Goal: Book appointment/travel/reservation

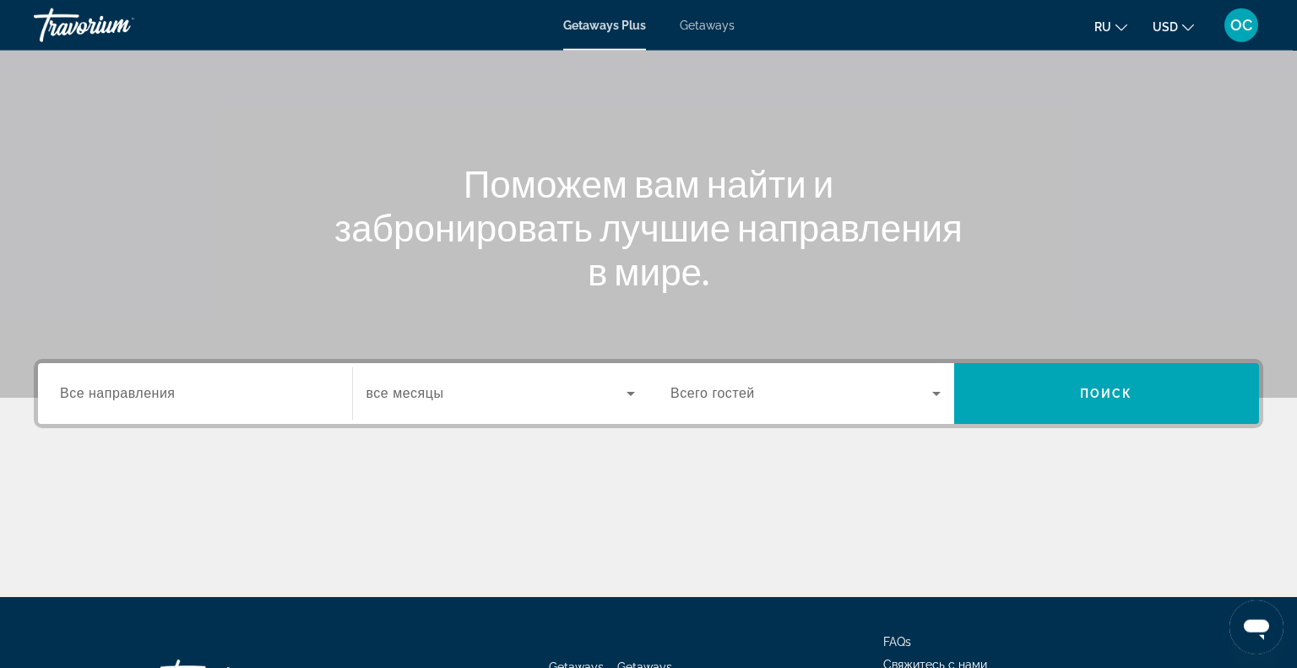
scroll to position [80, 0]
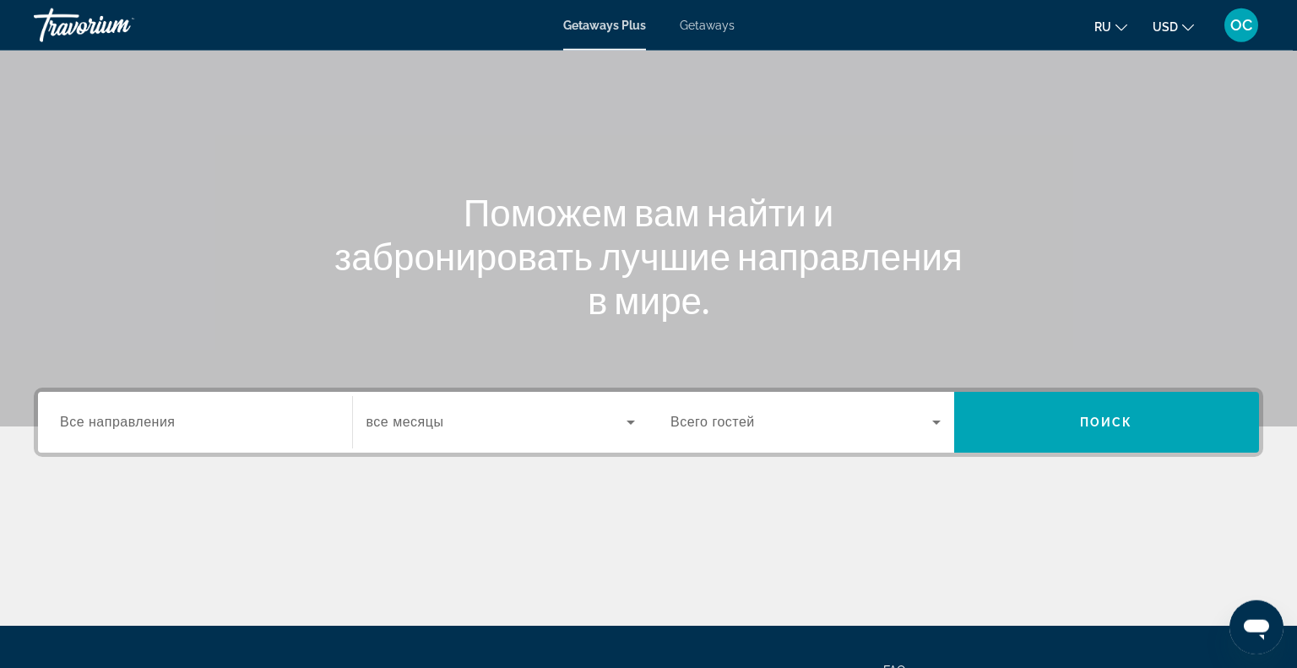
click at [706, 24] on span "Getaways" at bounding box center [707, 26] width 55 height 14
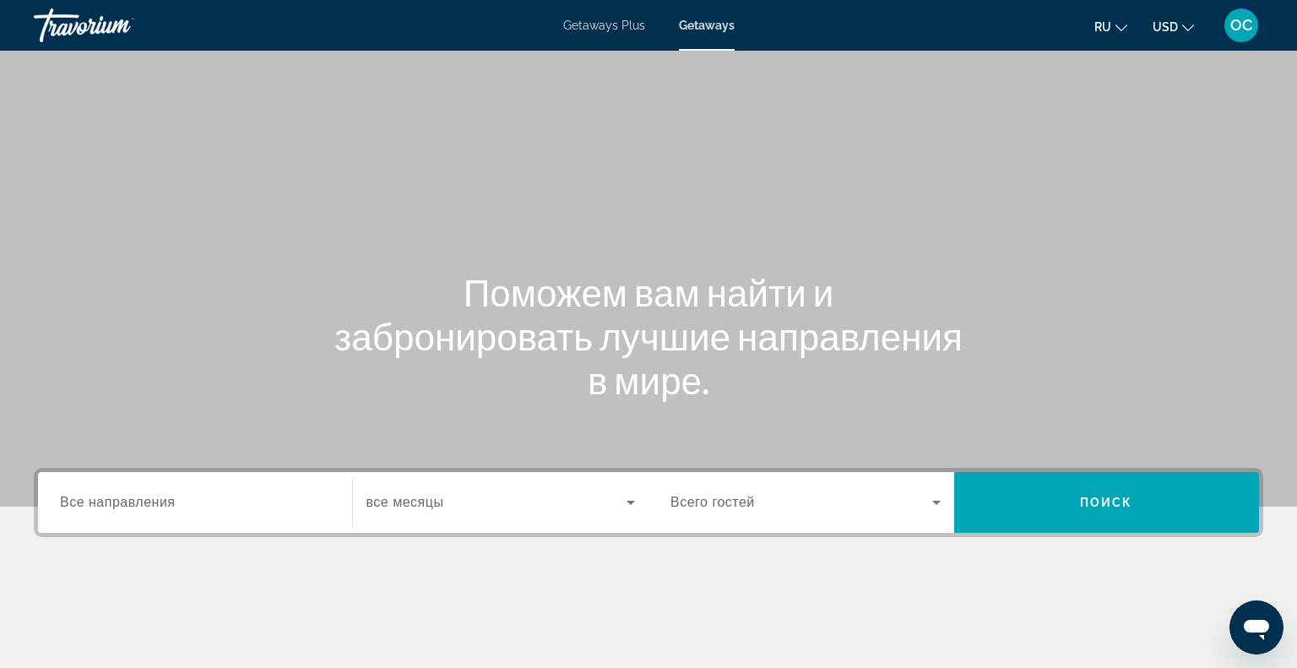
click at [110, 515] on div "Search widget" at bounding box center [195, 503] width 270 height 48
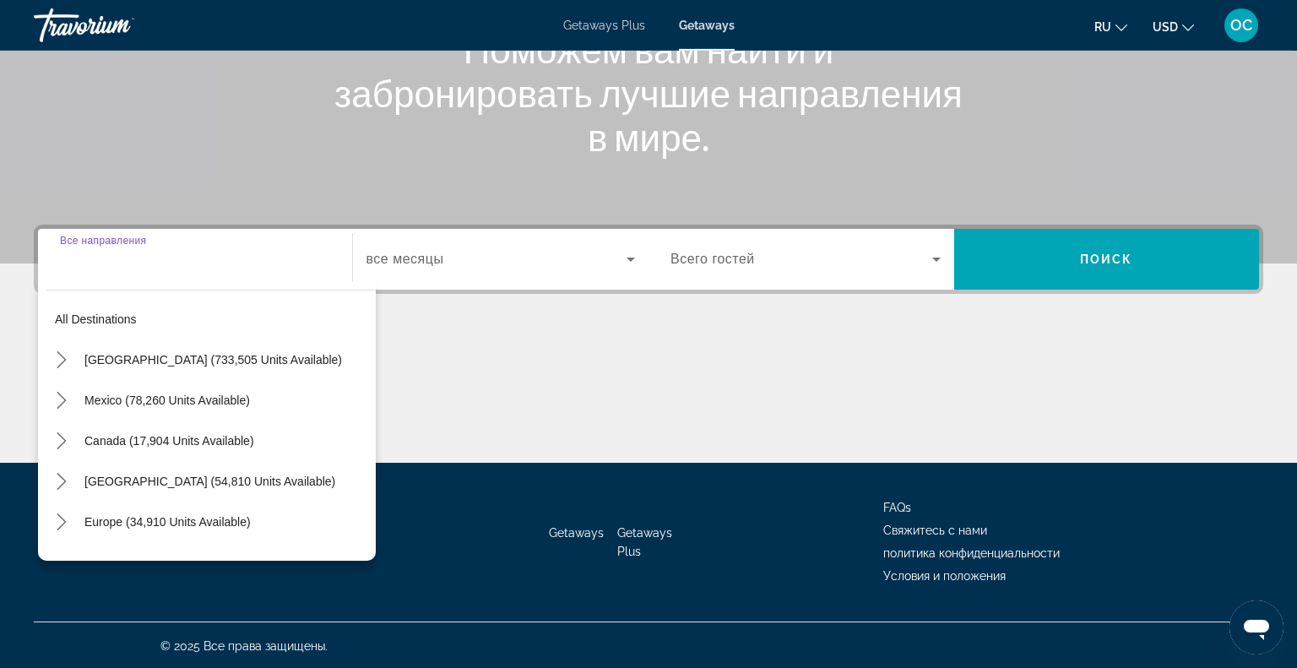
scroll to position [243, 0]
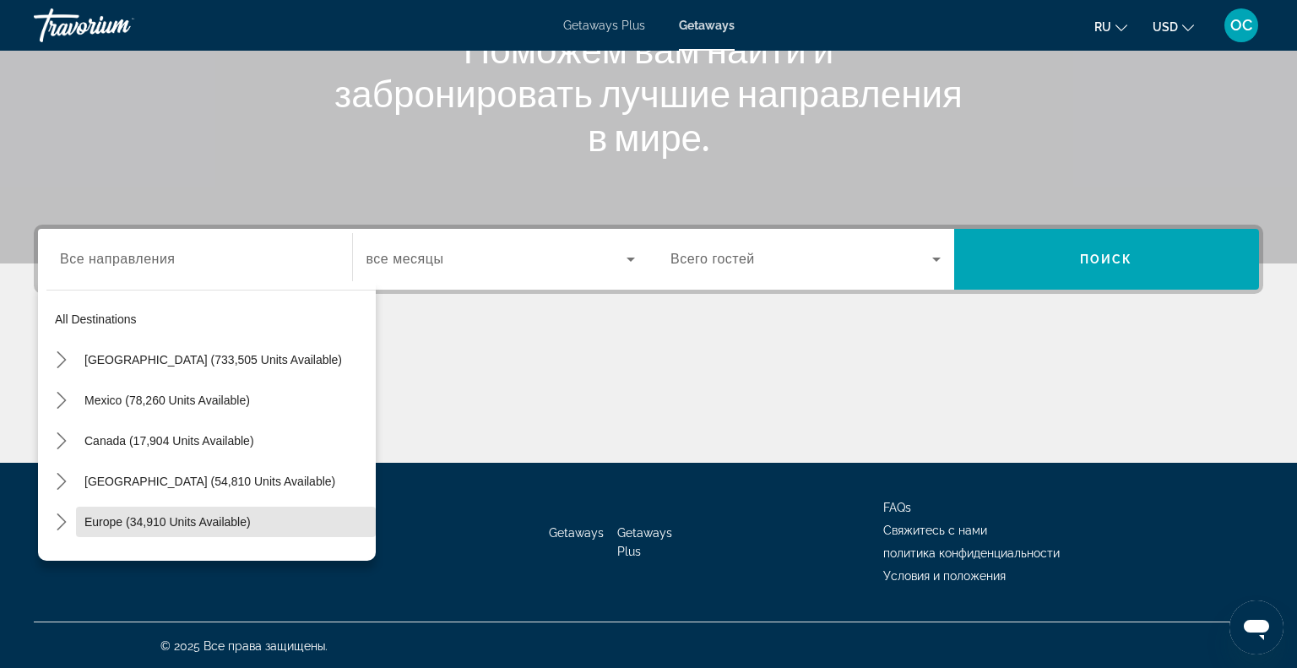
click at [110, 515] on span "Europe (34,910 units available)" at bounding box center [167, 522] width 166 height 14
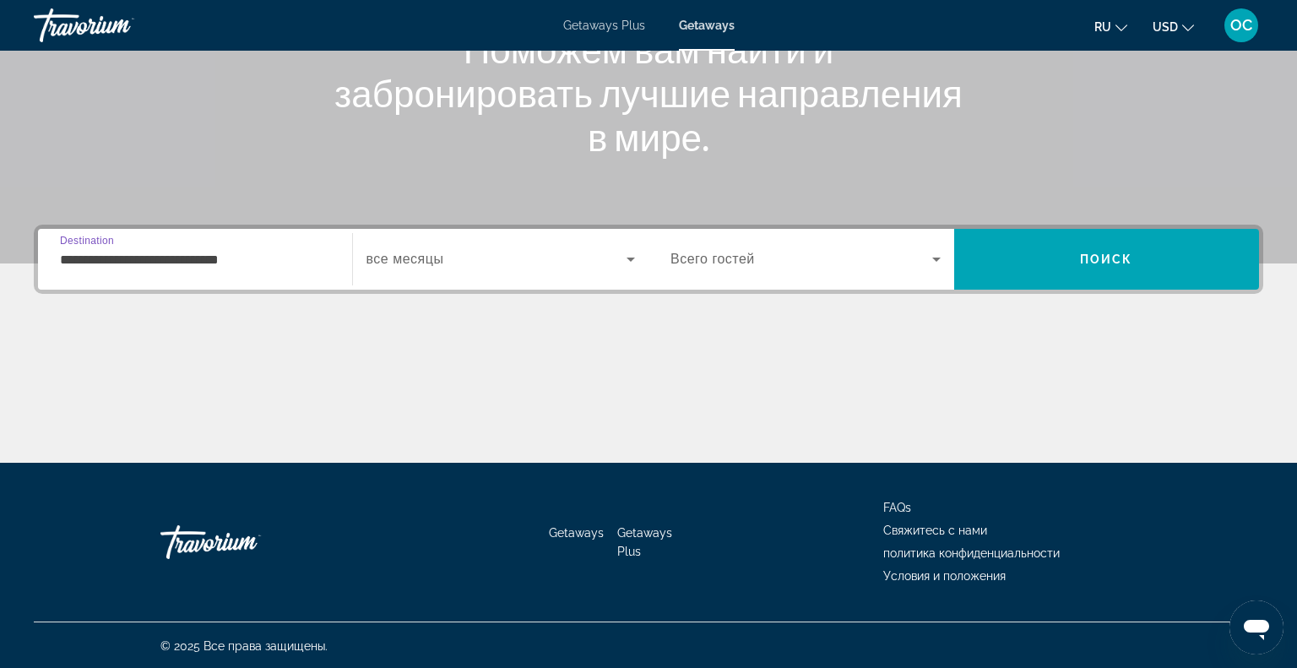
click at [273, 255] on input "**********" at bounding box center [195, 260] width 270 height 20
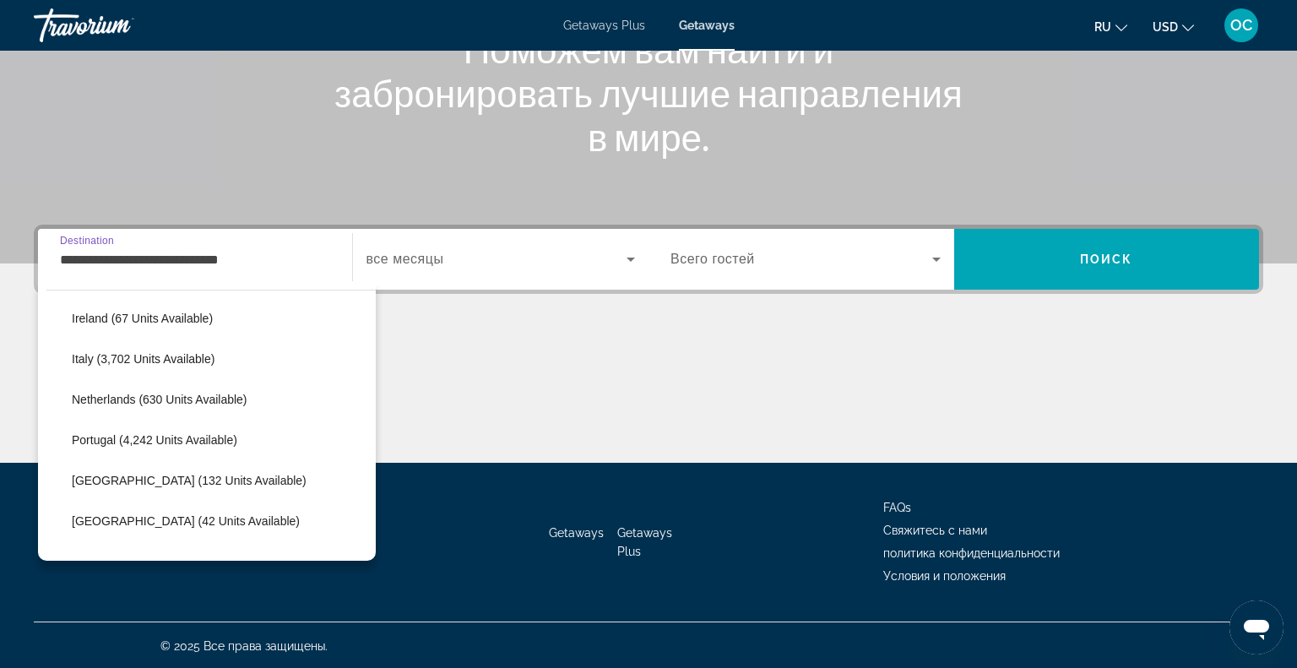
scroll to position [667, 0]
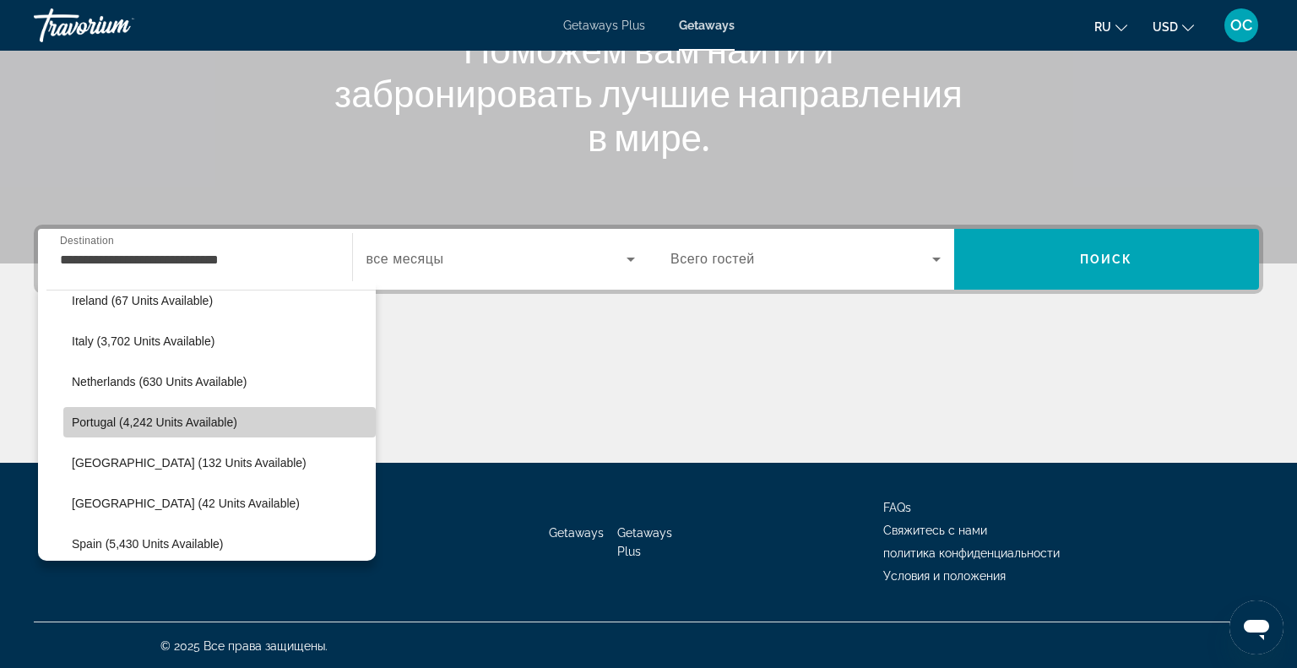
click at [194, 419] on span "Portugal (4,242 units available)" at bounding box center [155, 423] width 166 height 14
type input "**********"
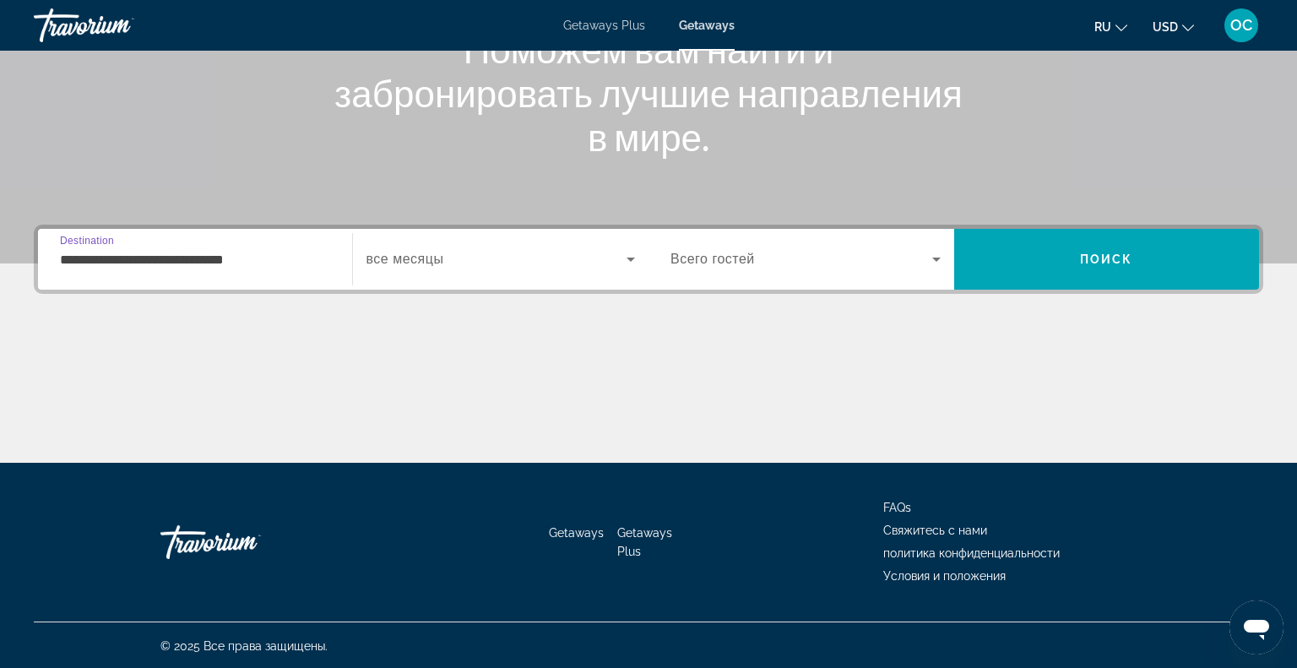
click at [460, 268] on span "Search widget" at bounding box center [497, 259] width 261 height 20
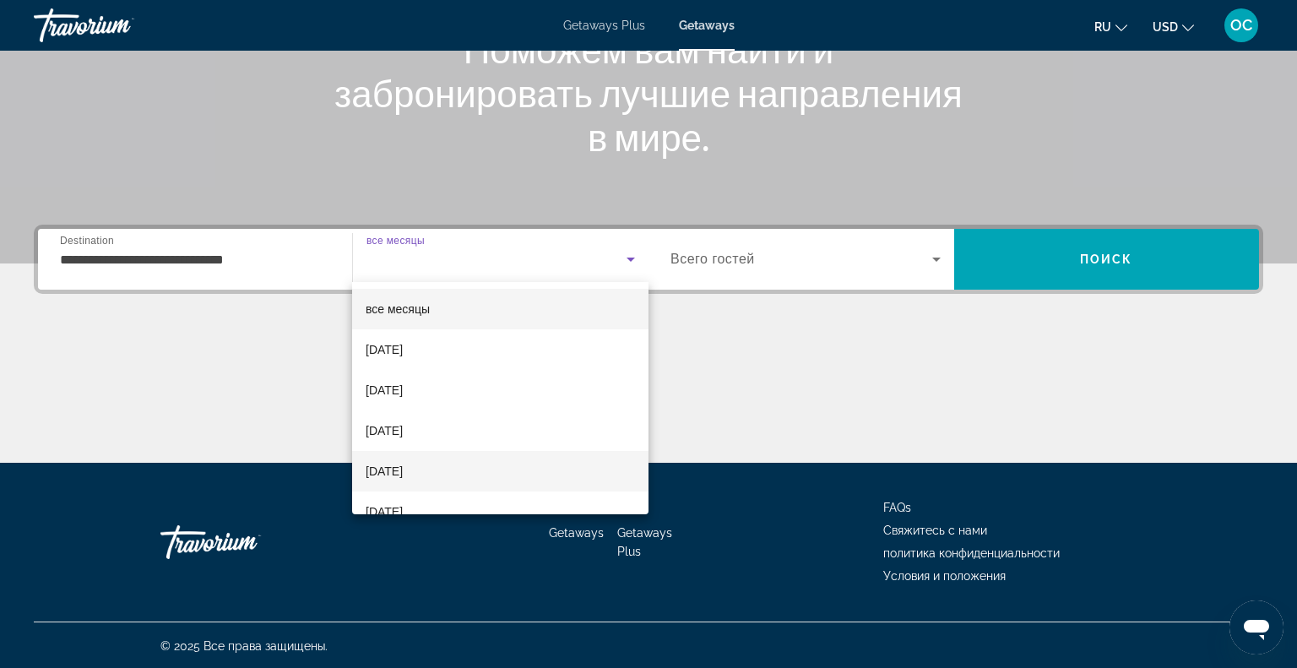
click at [429, 458] on mat-option "[DATE]" at bounding box center [500, 471] width 296 height 41
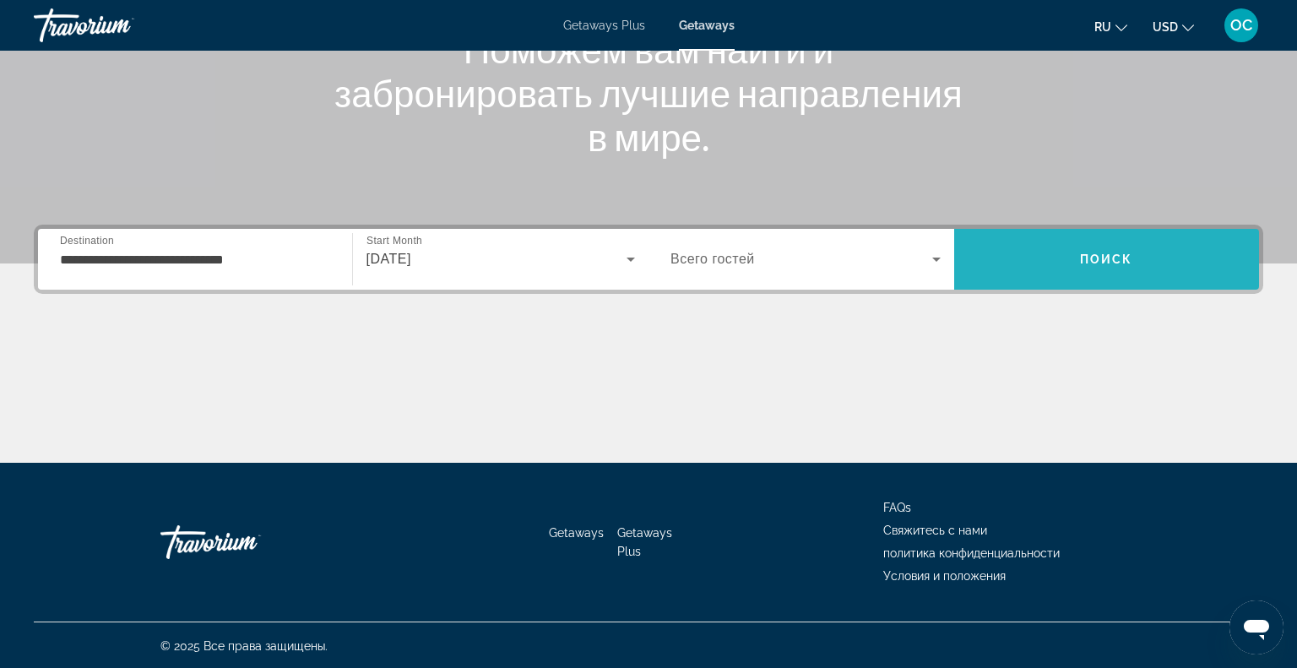
click at [1043, 256] on span "Search" at bounding box center [1108, 259] width 306 height 41
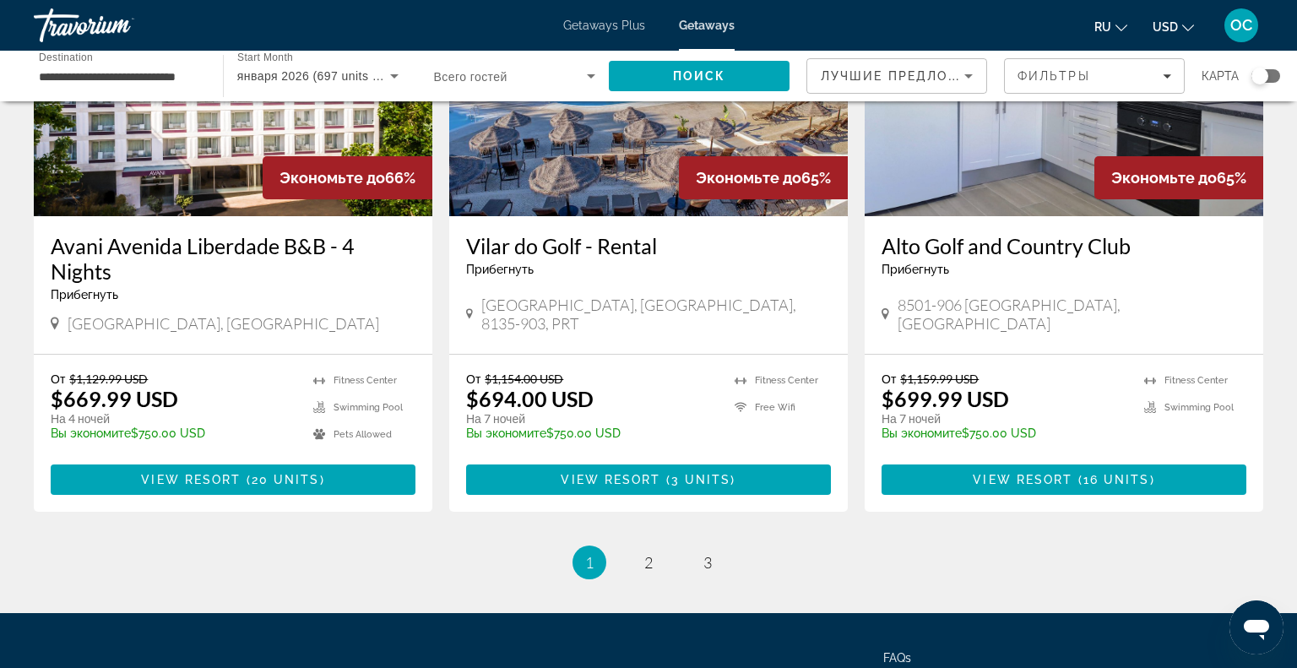
scroll to position [2113, 0]
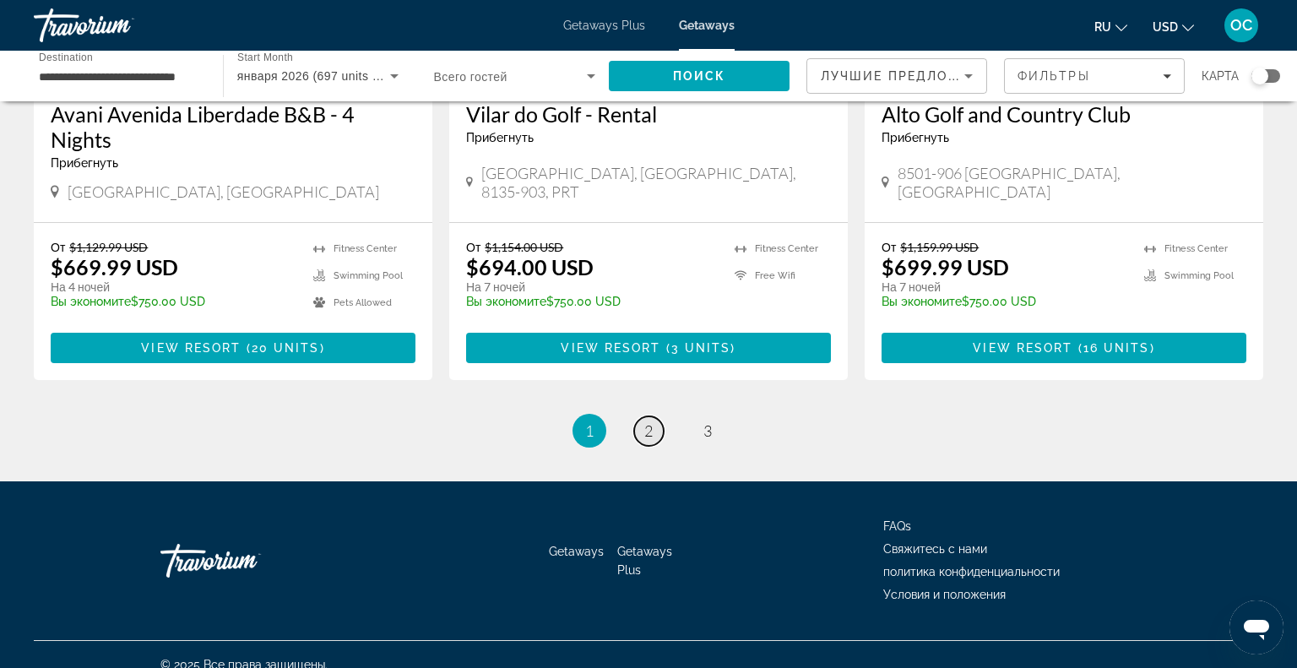
click at [650, 422] on span "2" at bounding box center [649, 431] width 8 height 19
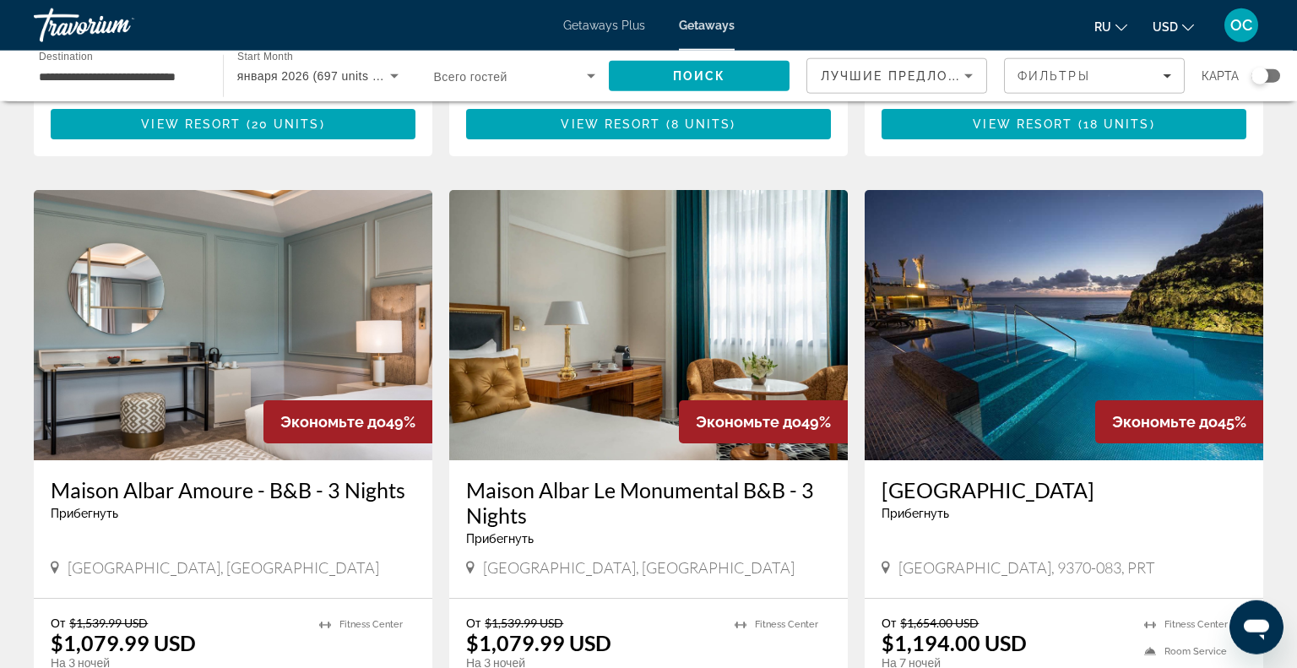
scroll to position [1158, 0]
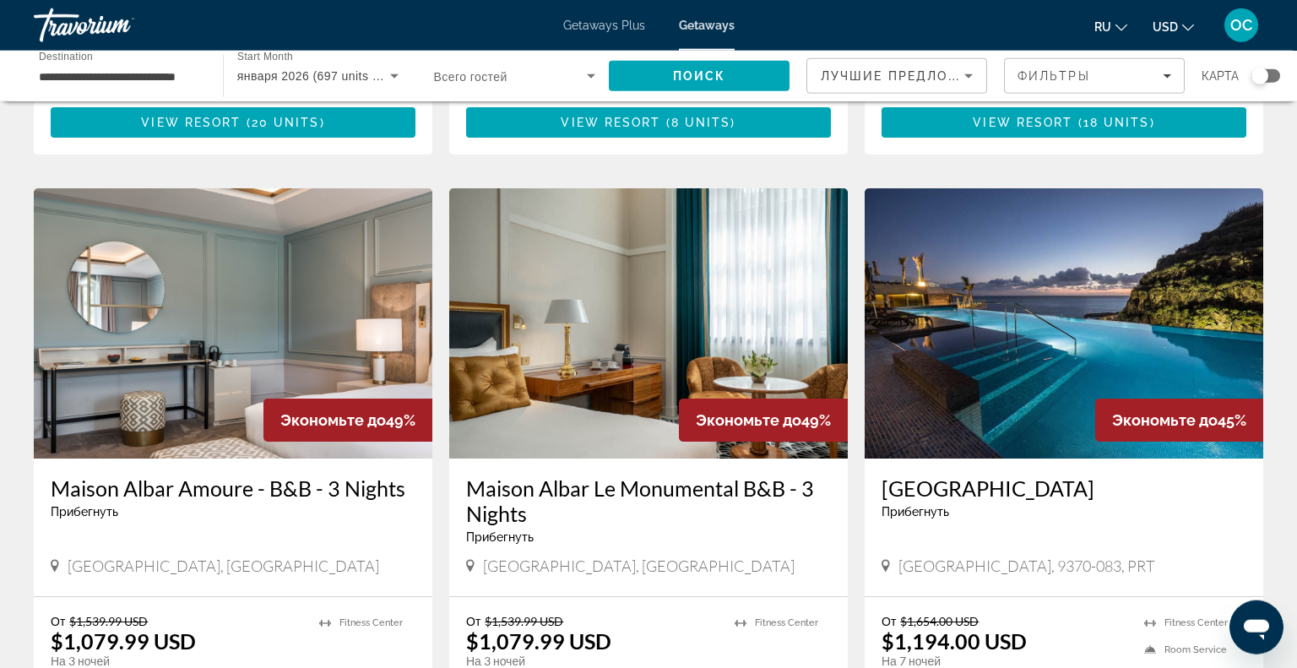
click at [1019, 301] on img "Main content" at bounding box center [1064, 323] width 399 height 270
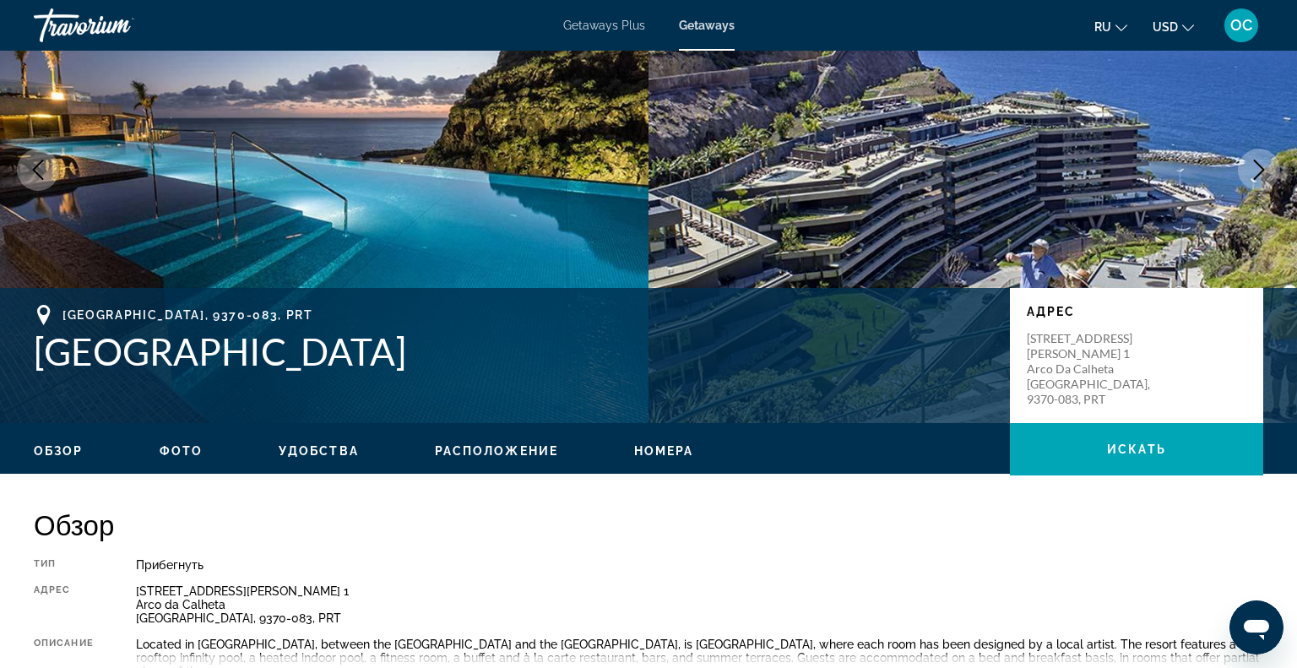
scroll to position [137, 0]
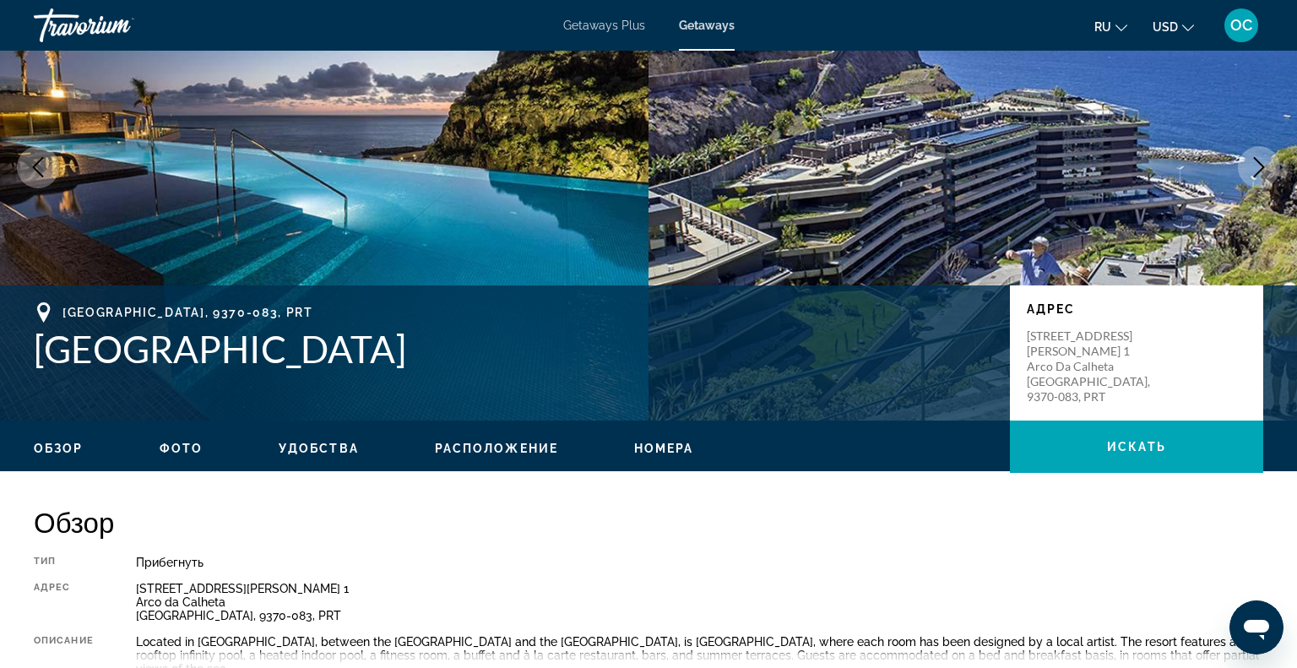
click at [1256, 162] on icon "Next image" at bounding box center [1259, 167] width 20 height 20
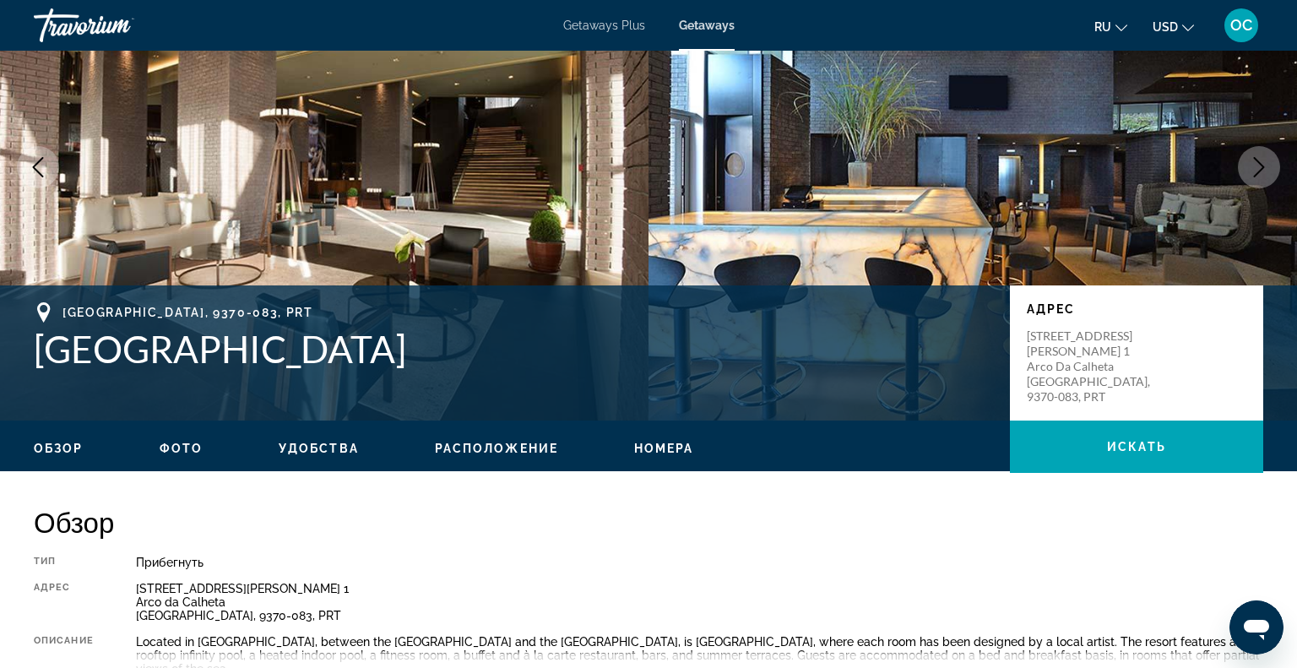
click at [1256, 162] on icon "Next image" at bounding box center [1259, 167] width 20 height 20
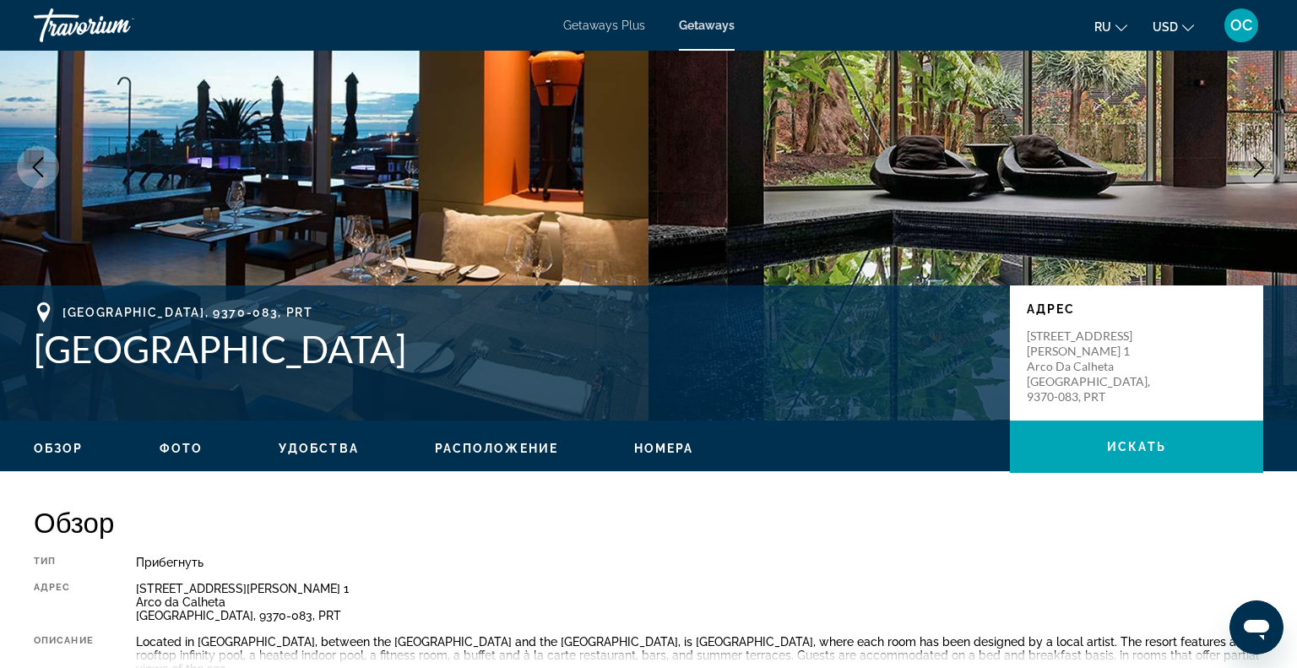
click at [1256, 163] on icon "Next image" at bounding box center [1259, 167] width 20 height 20
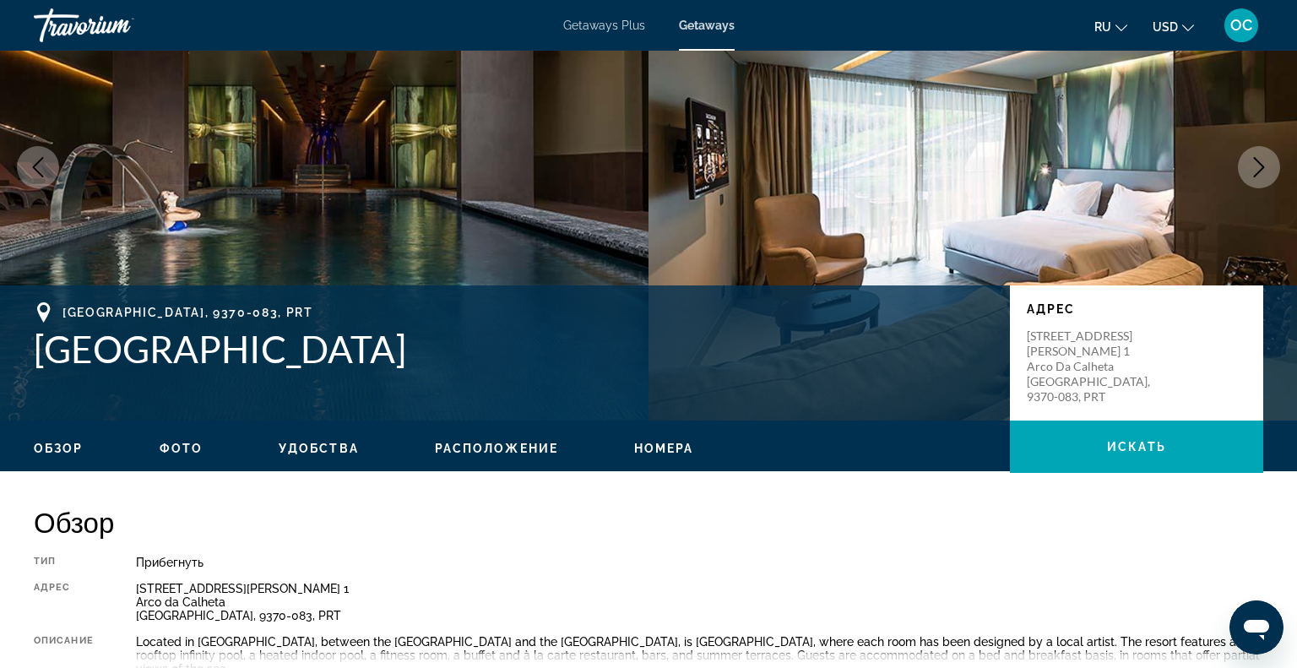
click at [1254, 163] on icon "Next image" at bounding box center [1259, 167] width 20 height 20
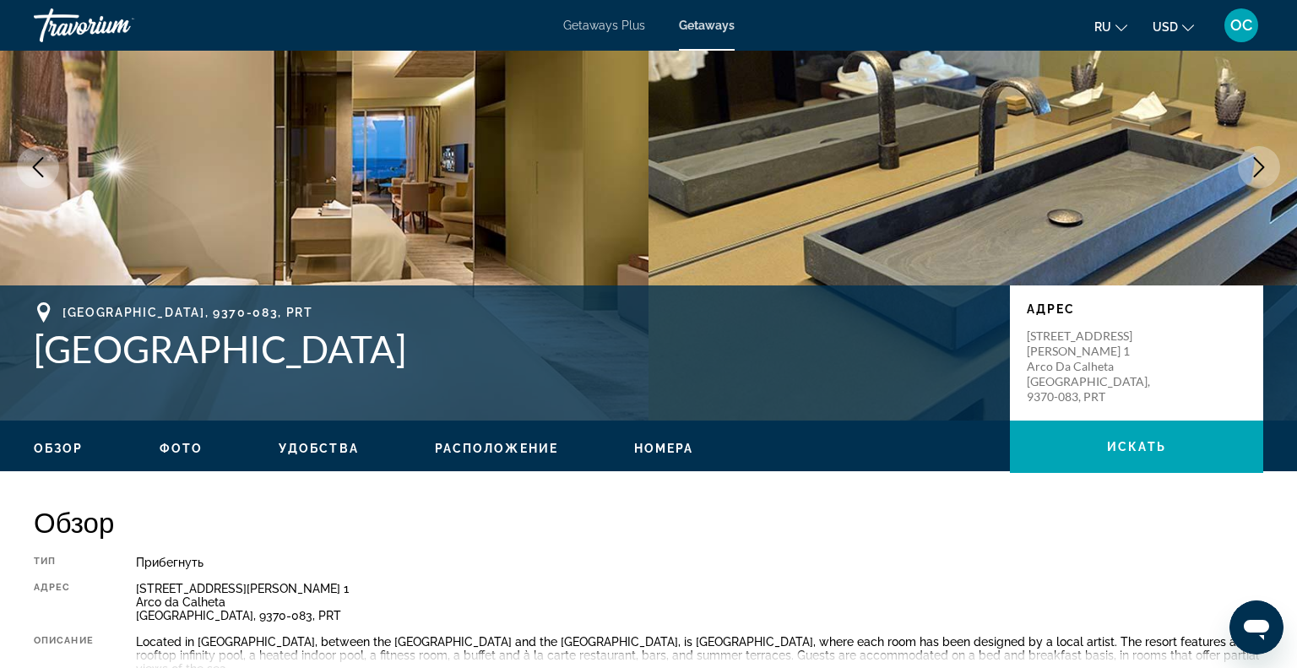
click at [1254, 165] on icon "Next image" at bounding box center [1259, 167] width 20 height 20
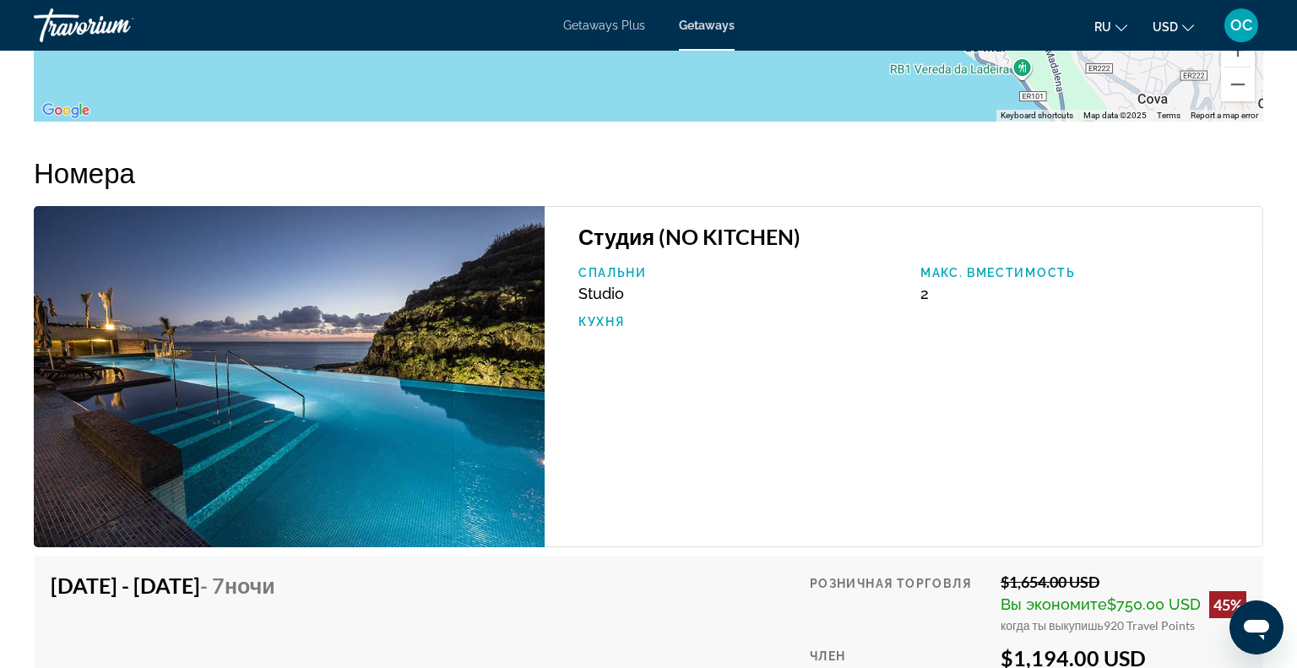
scroll to position [0, 0]
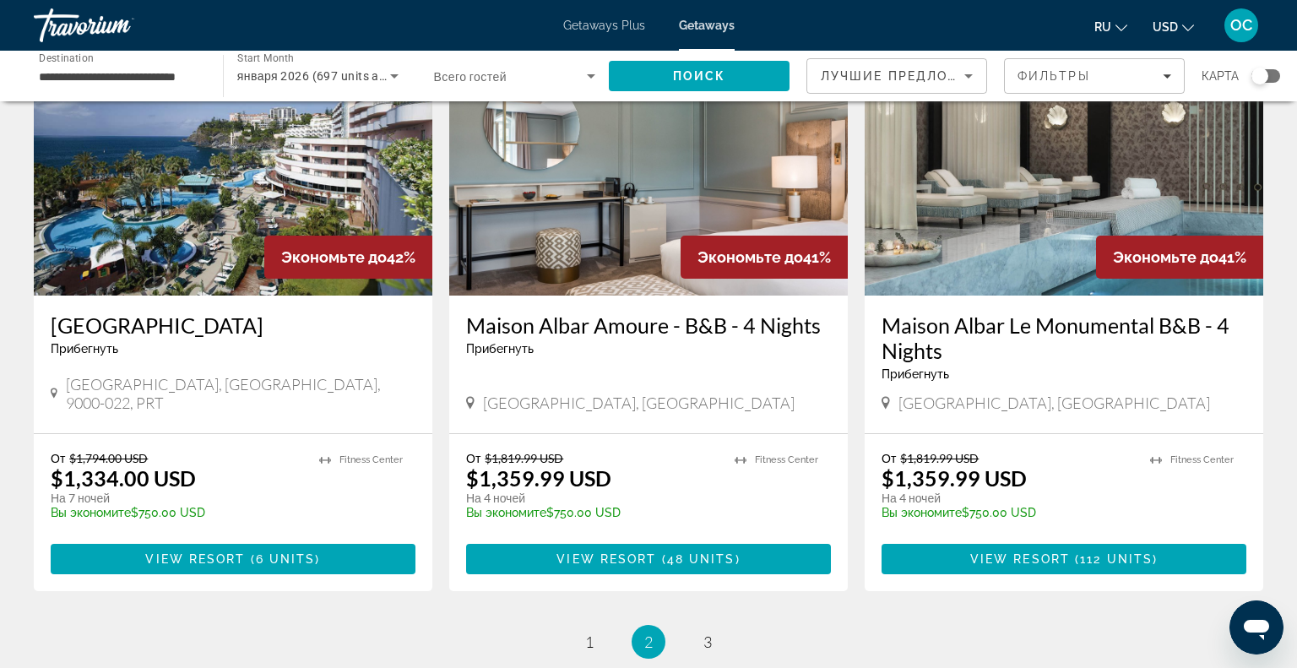
scroll to position [2113, 0]
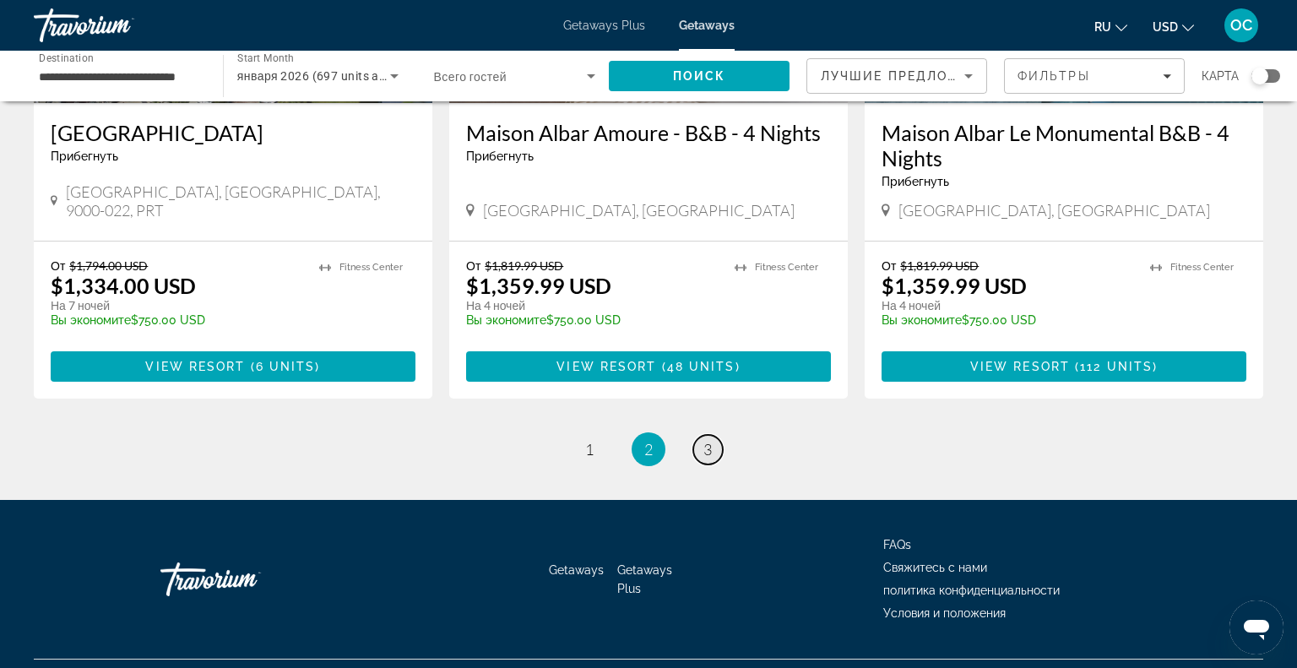
click at [706, 440] on span "3" at bounding box center [708, 449] width 8 height 19
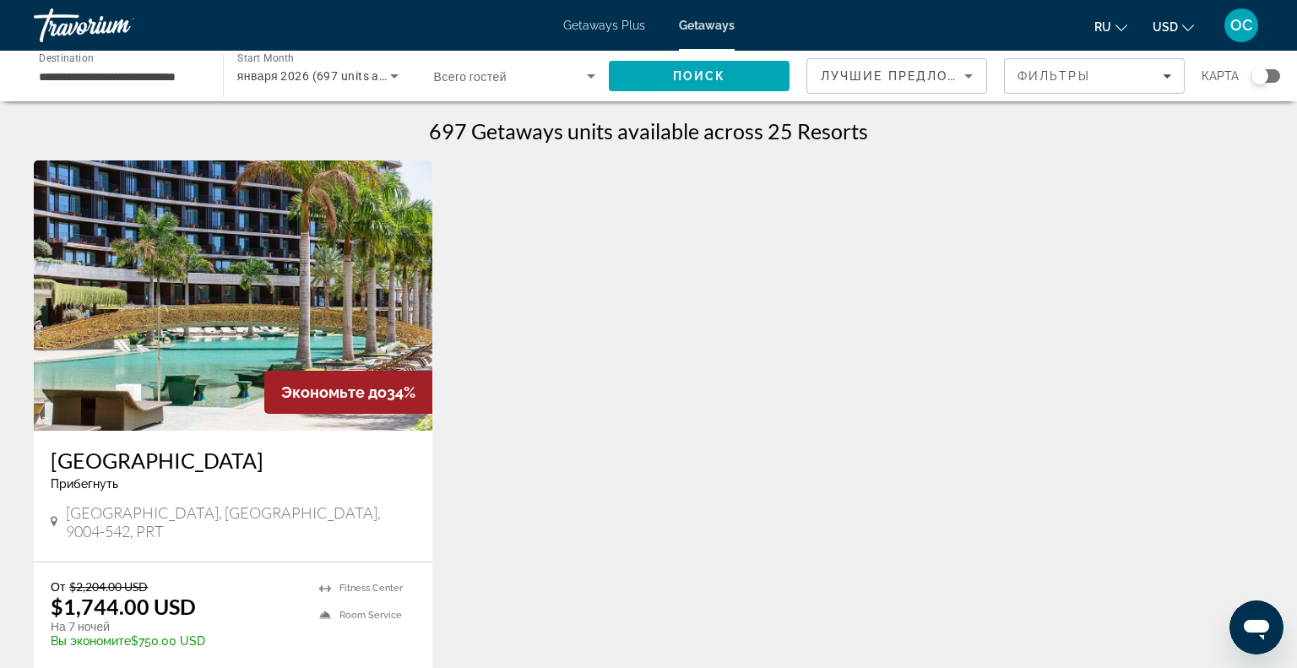
click at [206, 312] on img "Main content" at bounding box center [233, 295] width 399 height 270
